Goal: Task Accomplishment & Management: Use online tool/utility

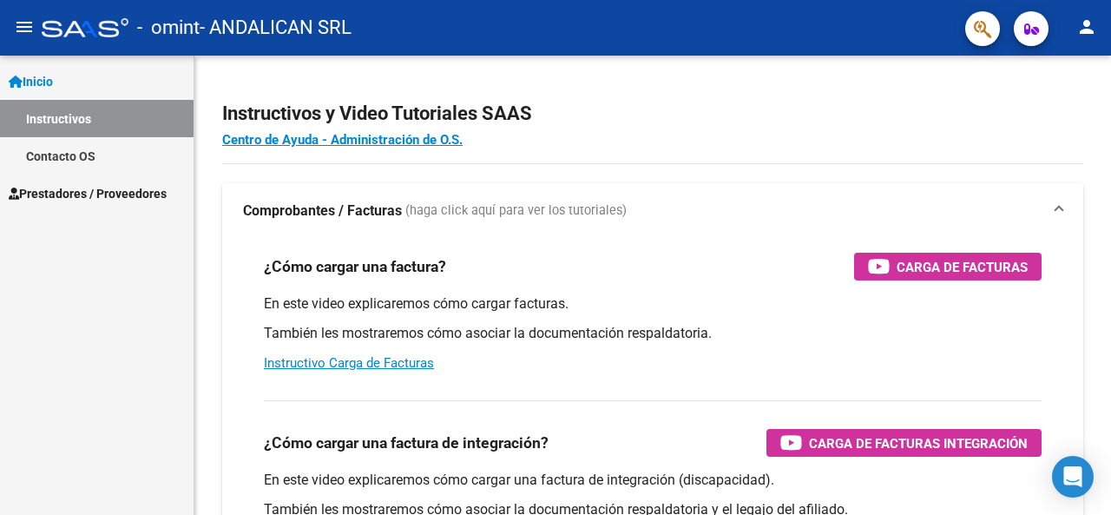
click at [61, 228] on div "Inicio Instructivos Contacto OS Prestadores / Proveedores Facturas - Listado/Ca…" at bounding box center [97, 285] width 194 height 459
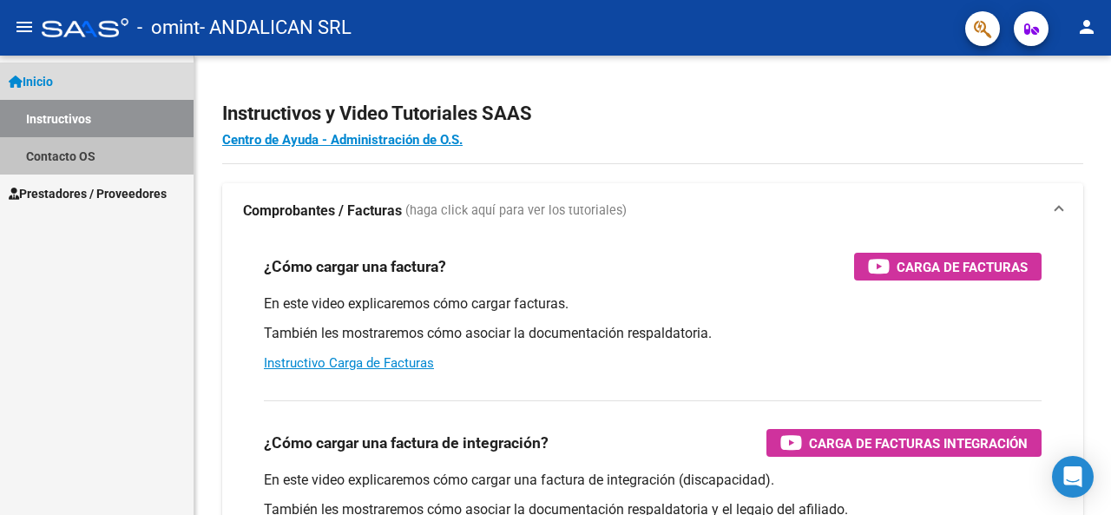
click at [73, 155] on link "Contacto OS" at bounding box center [97, 155] width 194 height 37
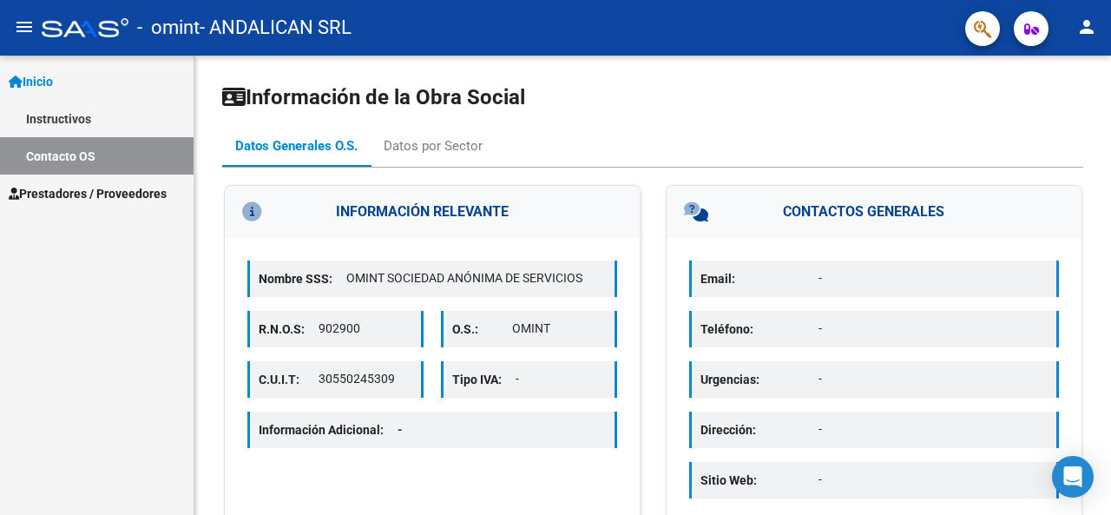
click at [87, 193] on span "Prestadores / Proveedores" at bounding box center [88, 193] width 158 height 19
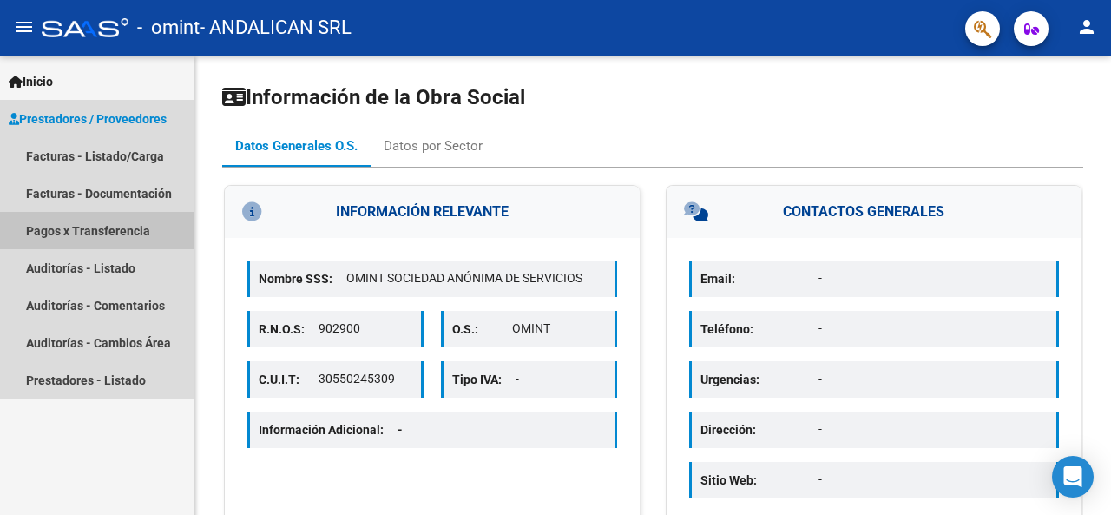
click at [111, 231] on link "Pagos x Transferencia" at bounding box center [97, 230] width 194 height 37
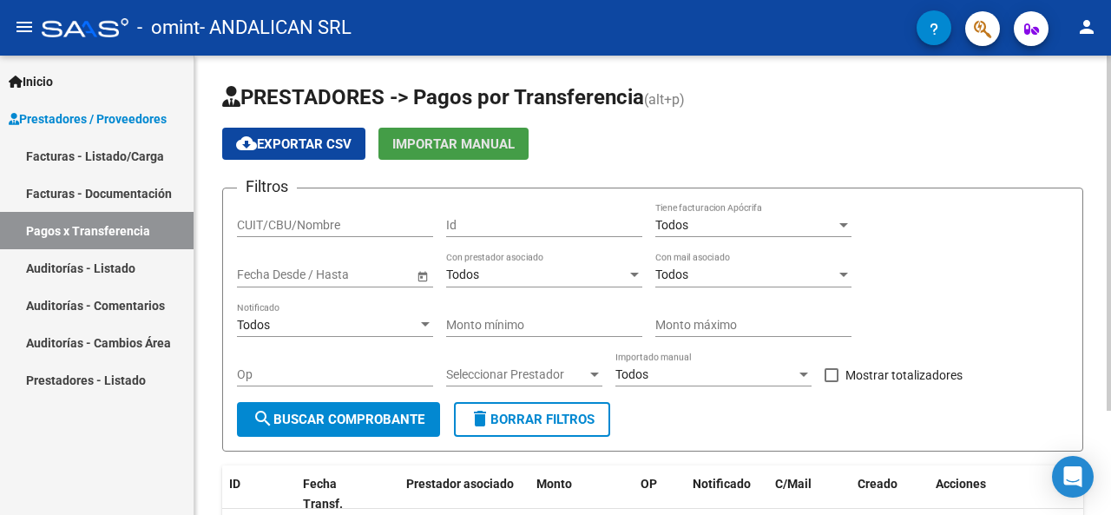
click at [464, 145] on span "Importar Manual" at bounding box center [453, 144] width 122 height 16
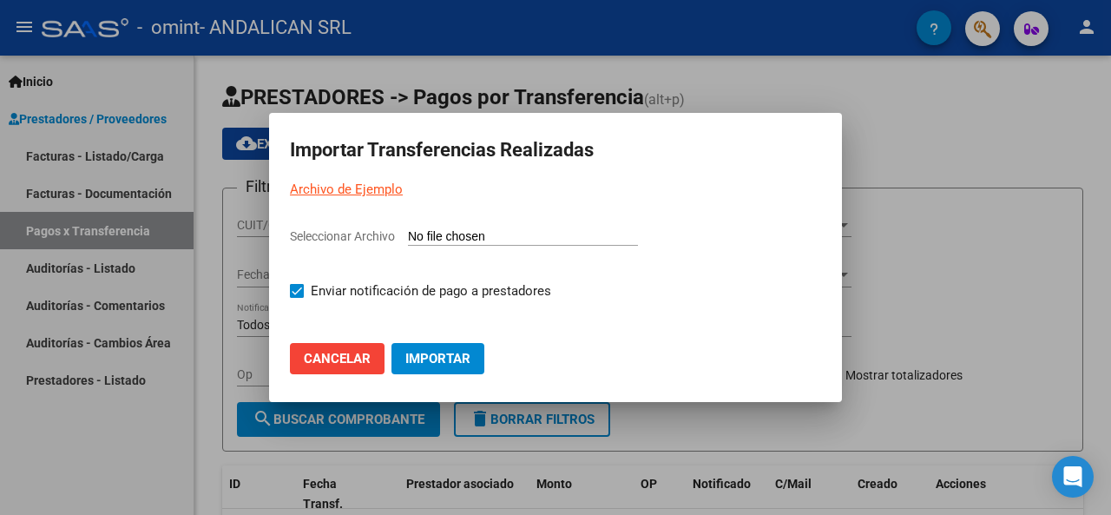
click at [360, 355] on span "Cancelar" at bounding box center [337, 359] width 67 height 16
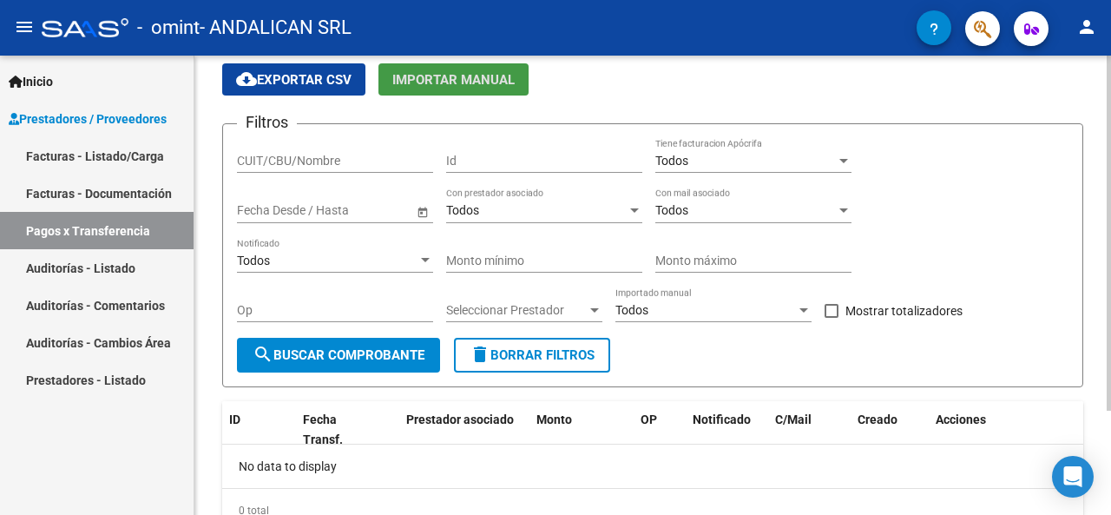
scroll to position [87, 0]
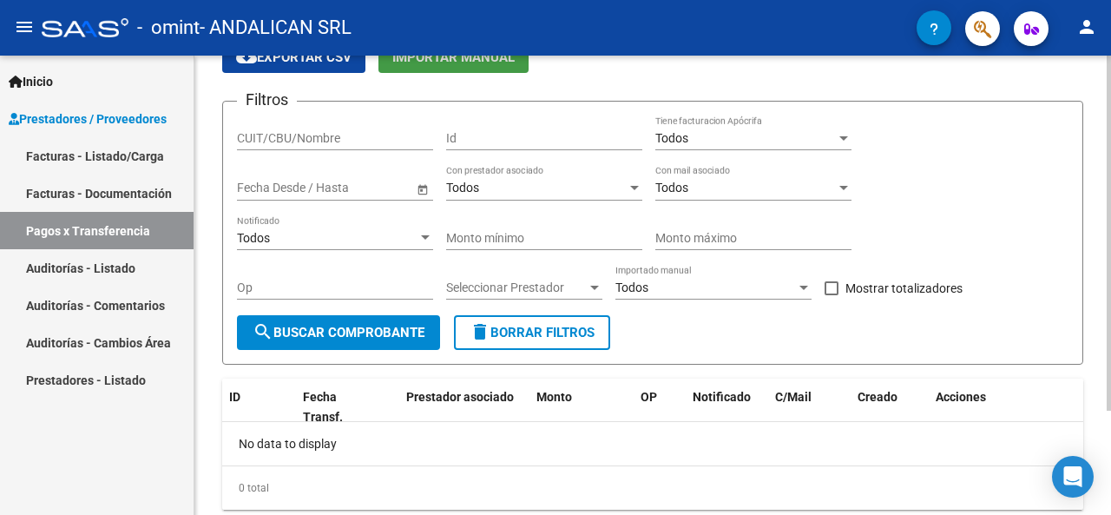
click at [328, 329] on span "search Buscar Comprobante" at bounding box center [339, 333] width 172 height 16
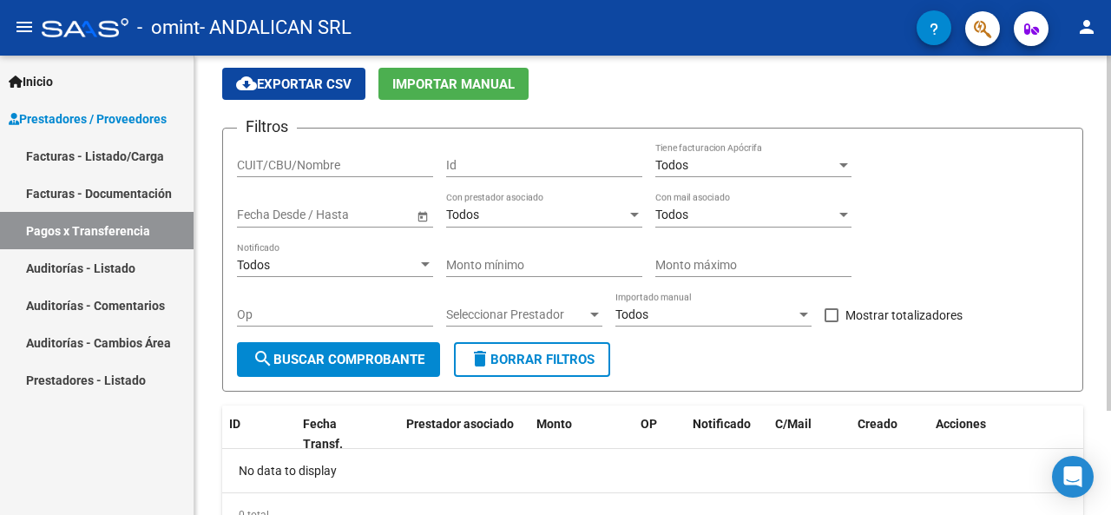
scroll to position [0, 0]
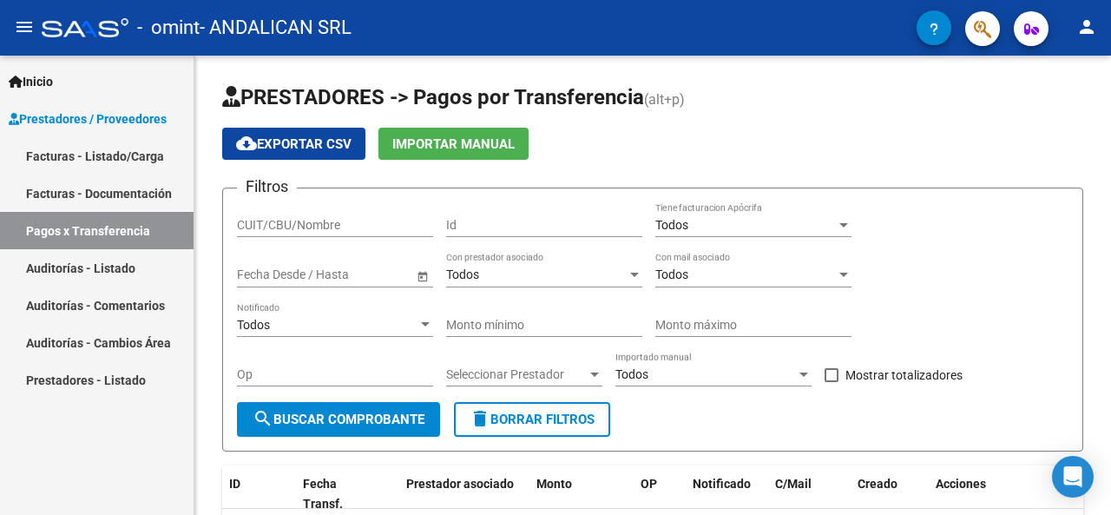
click at [96, 194] on link "Facturas - Documentación" at bounding box center [97, 192] width 194 height 37
